Goal: Task Accomplishment & Management: Manage account settings

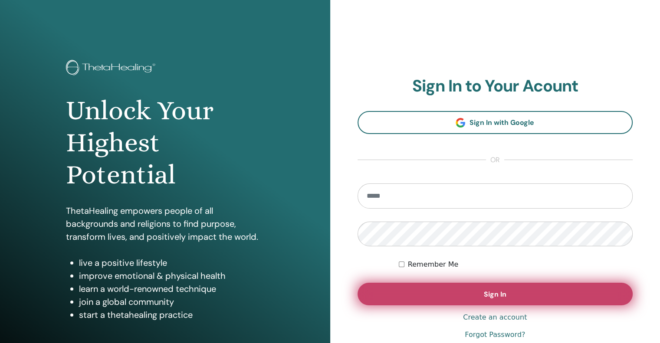
type input "**********"
click at [399, 289] on button "Sign In" at bounding box center [494, 294] width 275 height 23
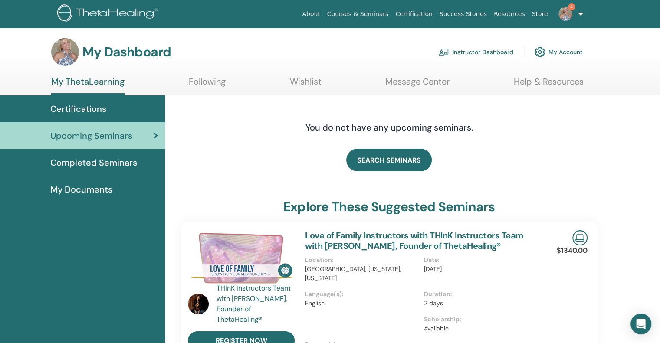
click at [483, 49] on link "Instructor Dashboard" at bounding box center [475, 52] width 75 height 19
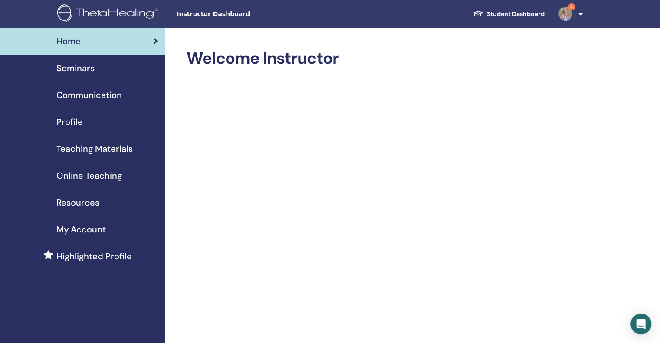
click at [78, 67] on span "Seminars" at bounding box center [75, 68] width 38 height 13
click at [66, 68] on span "Seminars" at bounding box center [75, 68] width 38 height 13
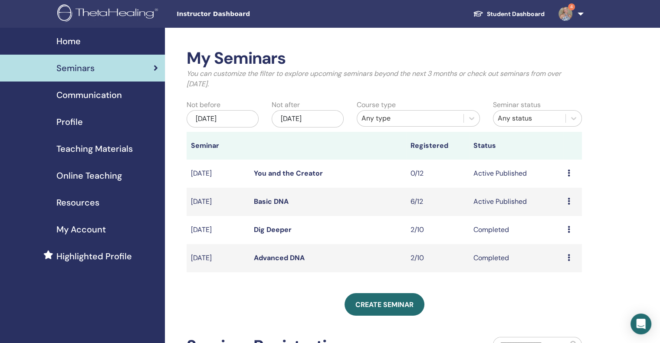
click at [568, 200] on icon at bounding box center [568, 201] width 3 height 7
click at [556, 231] on link "Attendees" at bounding box center [562, 233] width 33 height 9
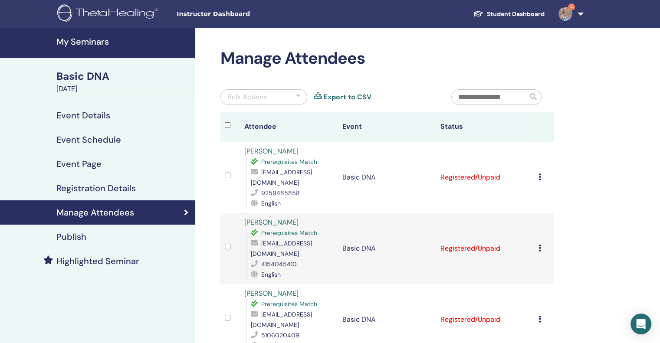
click at [78, 73] on div "Basic DNA" at bounding box center [123, 76] width 134 height 15
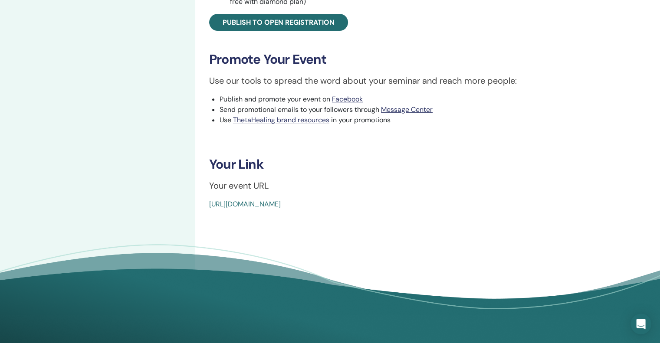
scroll to position [390, 0]
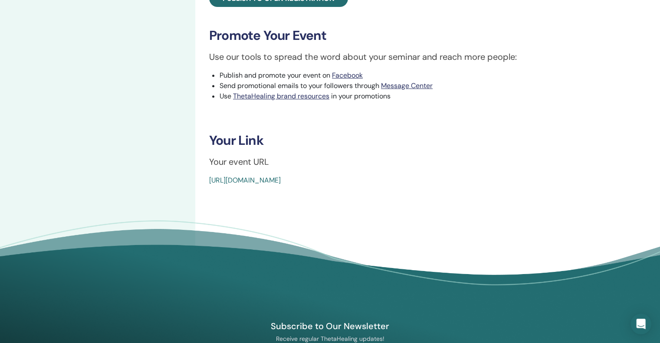
drag, startPoint x: 410, startPoint y: 180, endPoint x: 206, endPoint y: 177, distance: 204.3
drag, startPoint x: 226, startPoint y: 179, endPoint x: 406, endPoint y: 190, distance: 180.7
